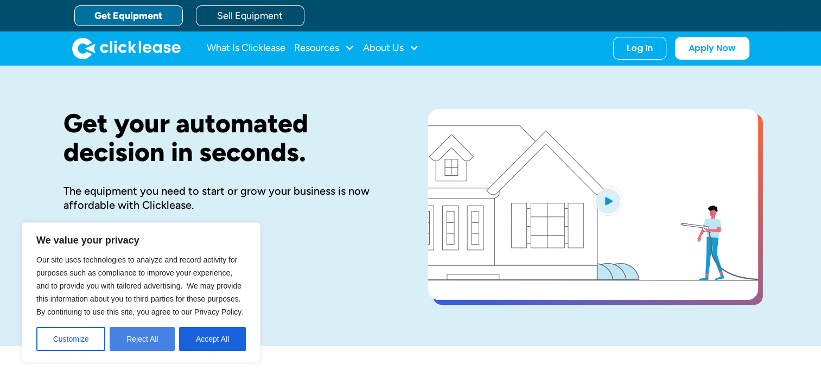
click at [147, 339] on button "Reject All" at bounding box center [142, 339] width 65 height 24
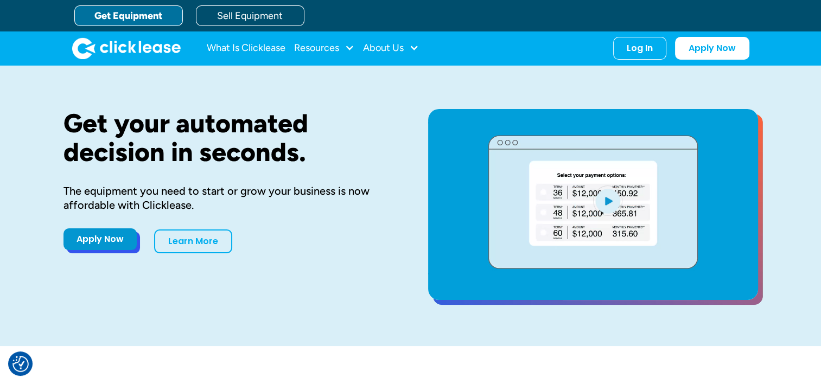
click at [85, 247] on link "Apply Now" at bounding box center [99, 239] width 73 height 22
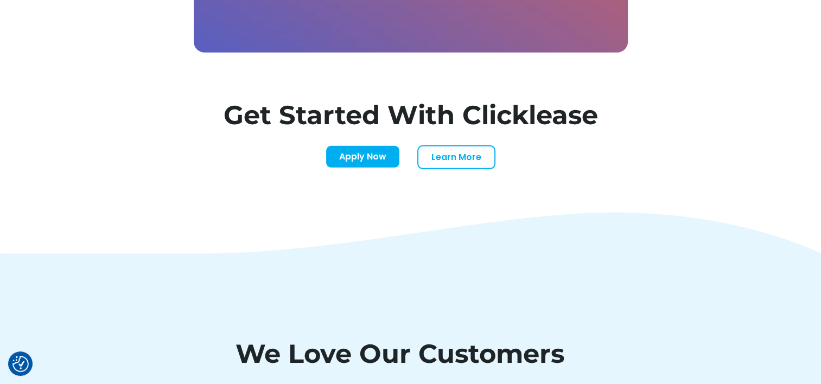
scroll to position [3842, 0]
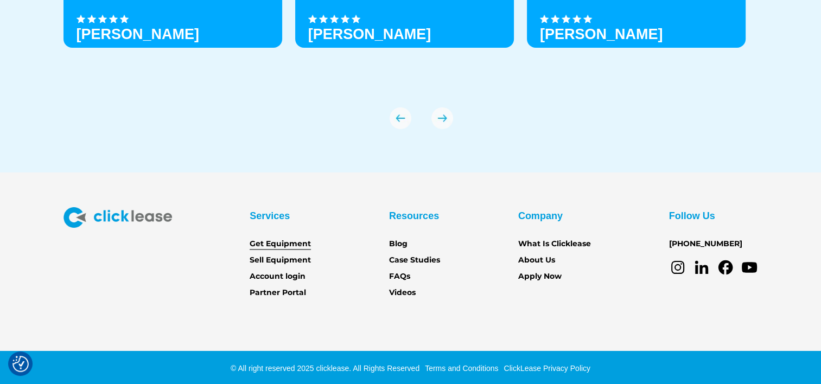
click at [297, 239] on link "Get Equipment" at bounding box center [280, 244] width 61 height 12
